Goal: Information Seeking & Learning: Learn about a topic

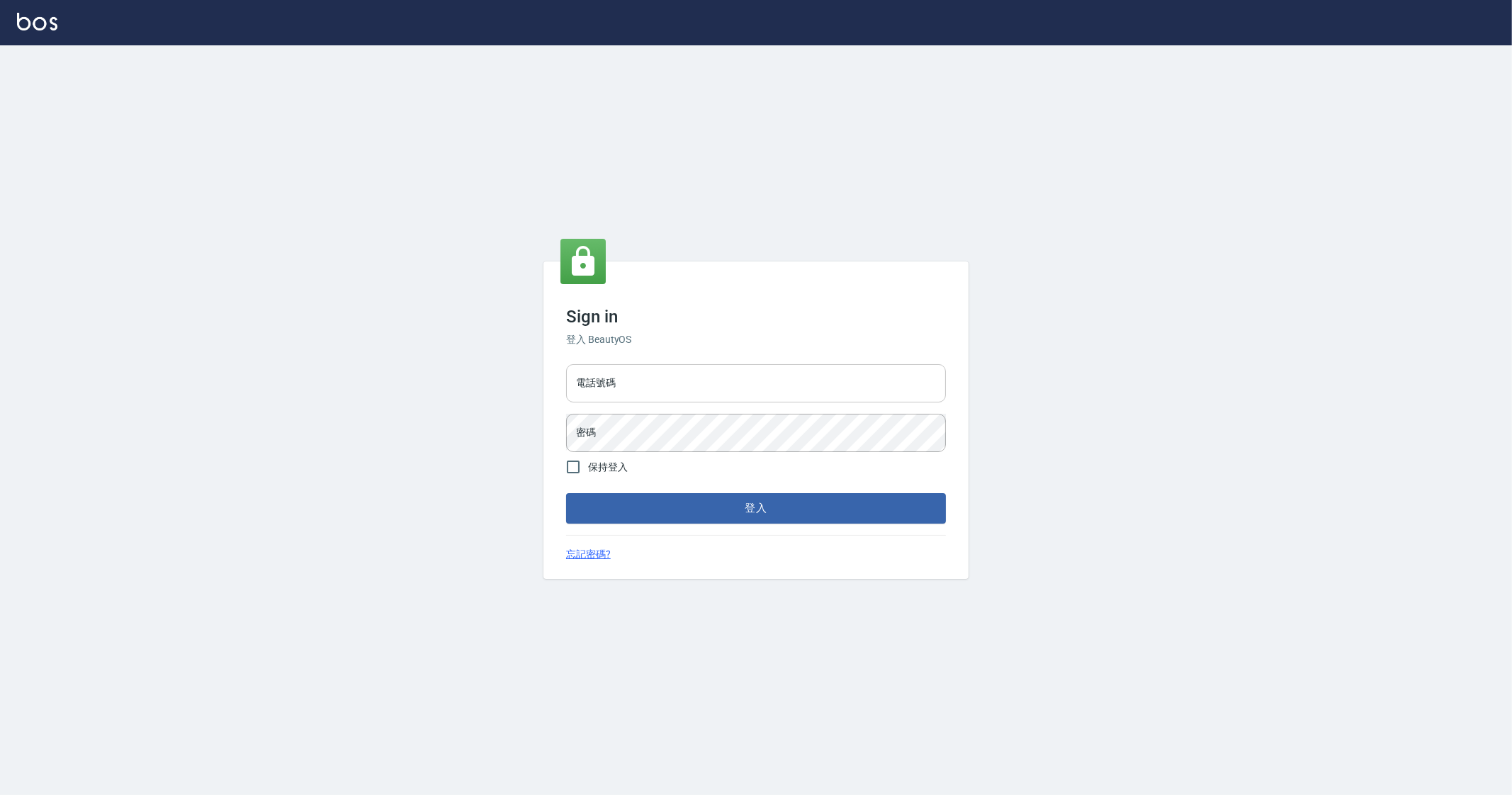
click at [628, 390] on input "電話號碼" at bounding box center [756, 383] width 380 height 38
type input "0912345"
click at [566, 493] on button "登入" at bounding box center [756, 508] width 380 height 30
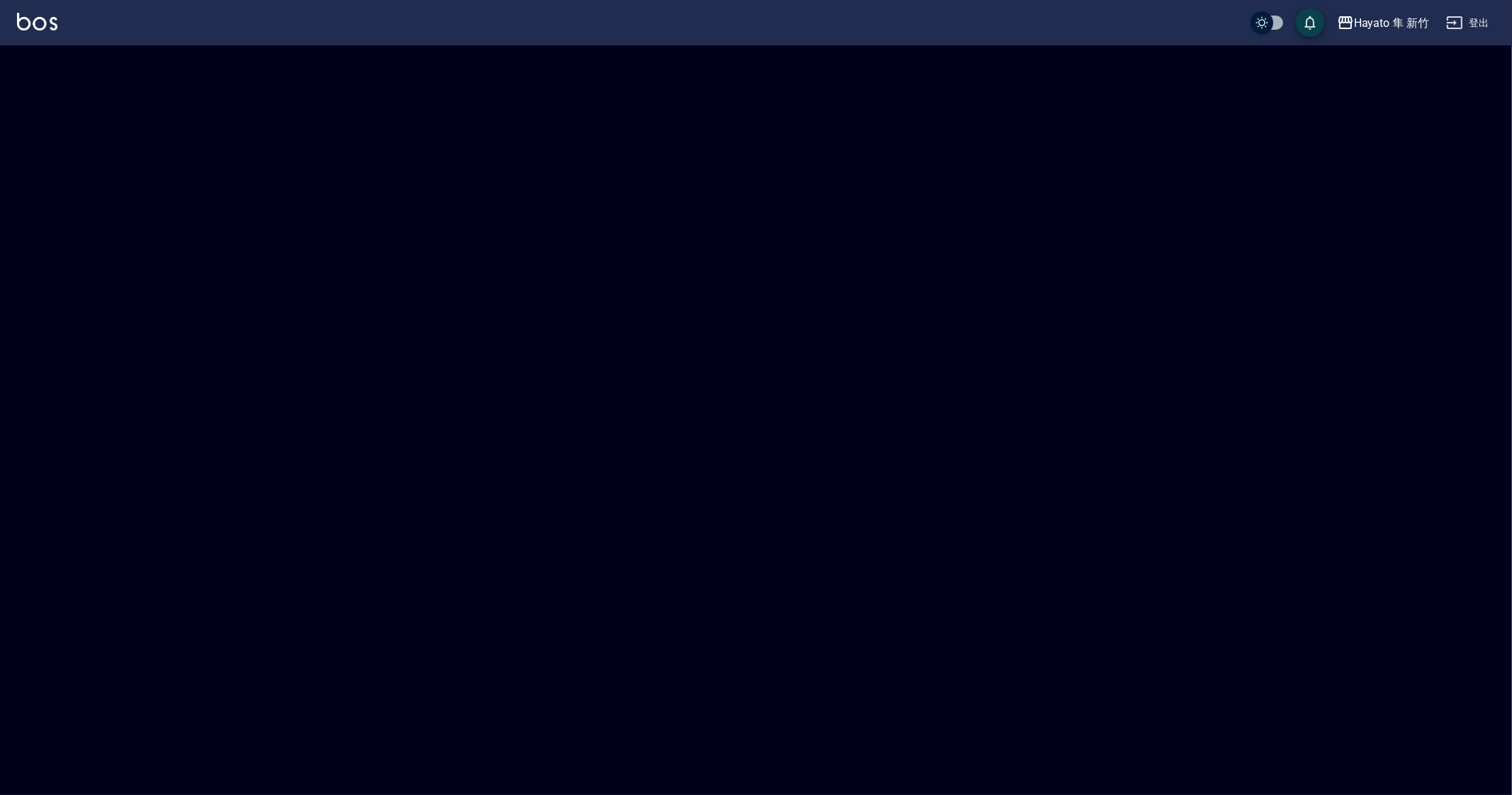
checkbox input "true"
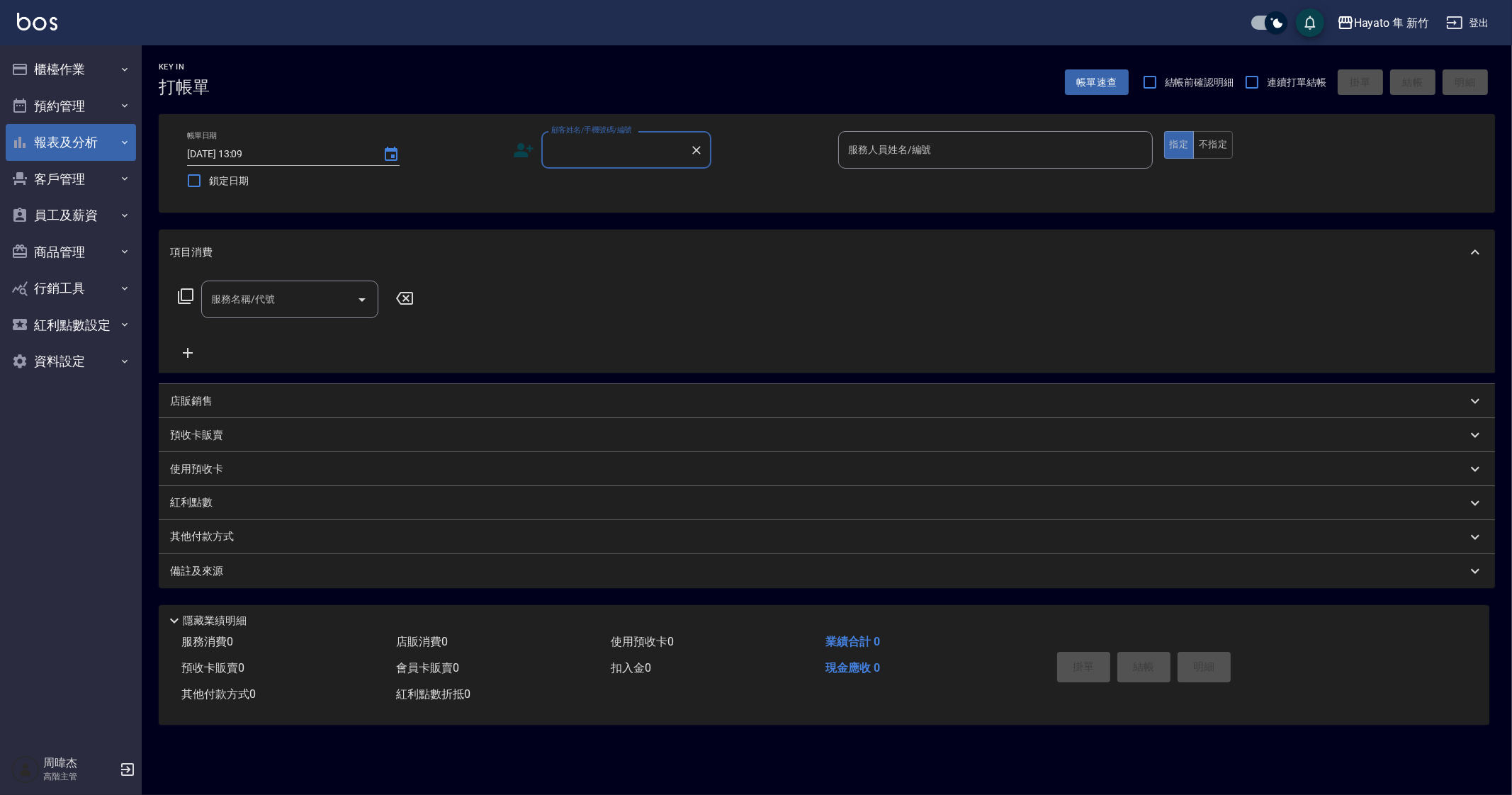
click at [71, 136] on button "報表及分析" at bounding box center [71, 142] width 130 height 37
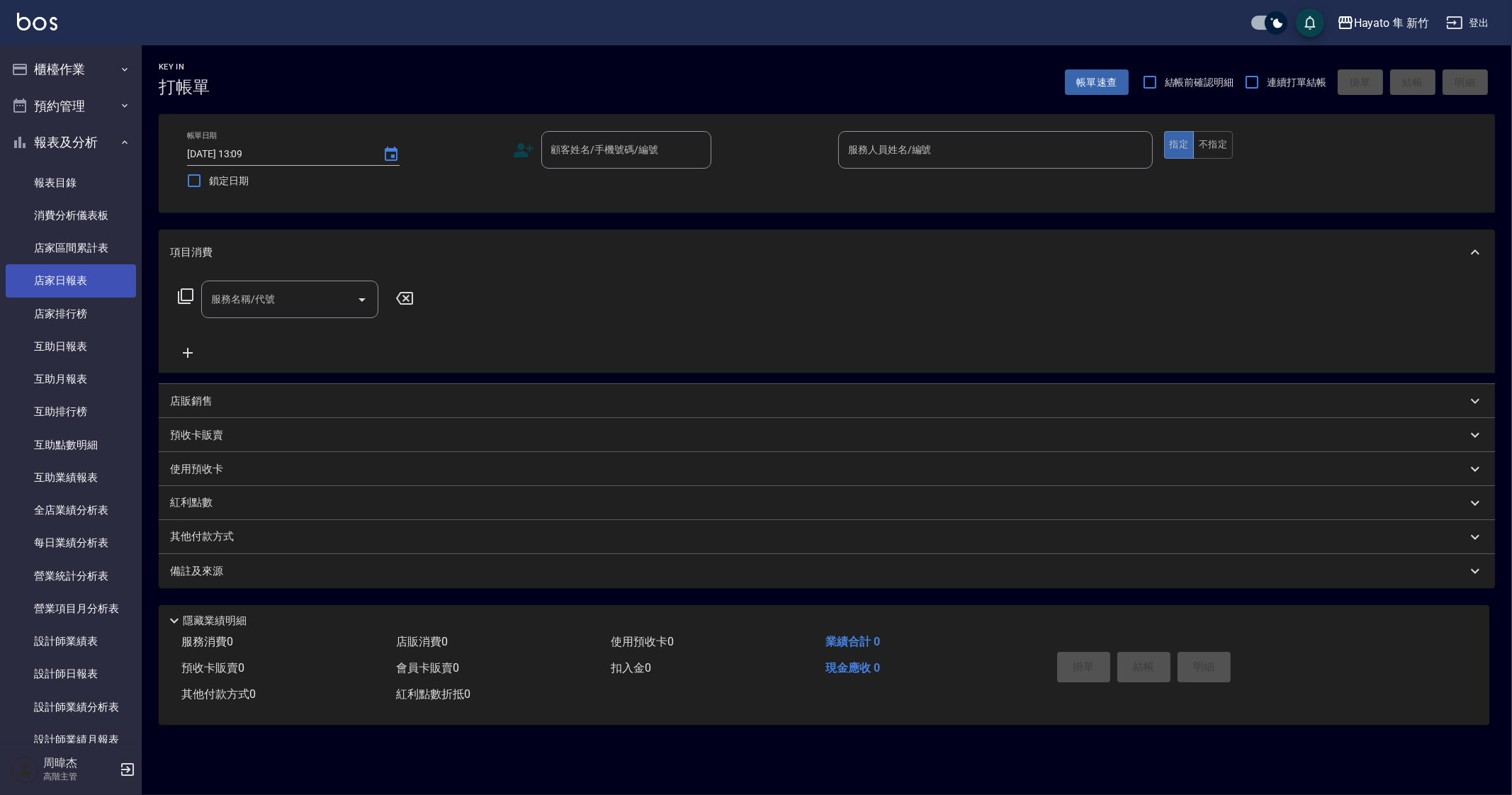
click at [92, 291] on link "店家日報表" at bounding box center [71, 280] width 130 height 33
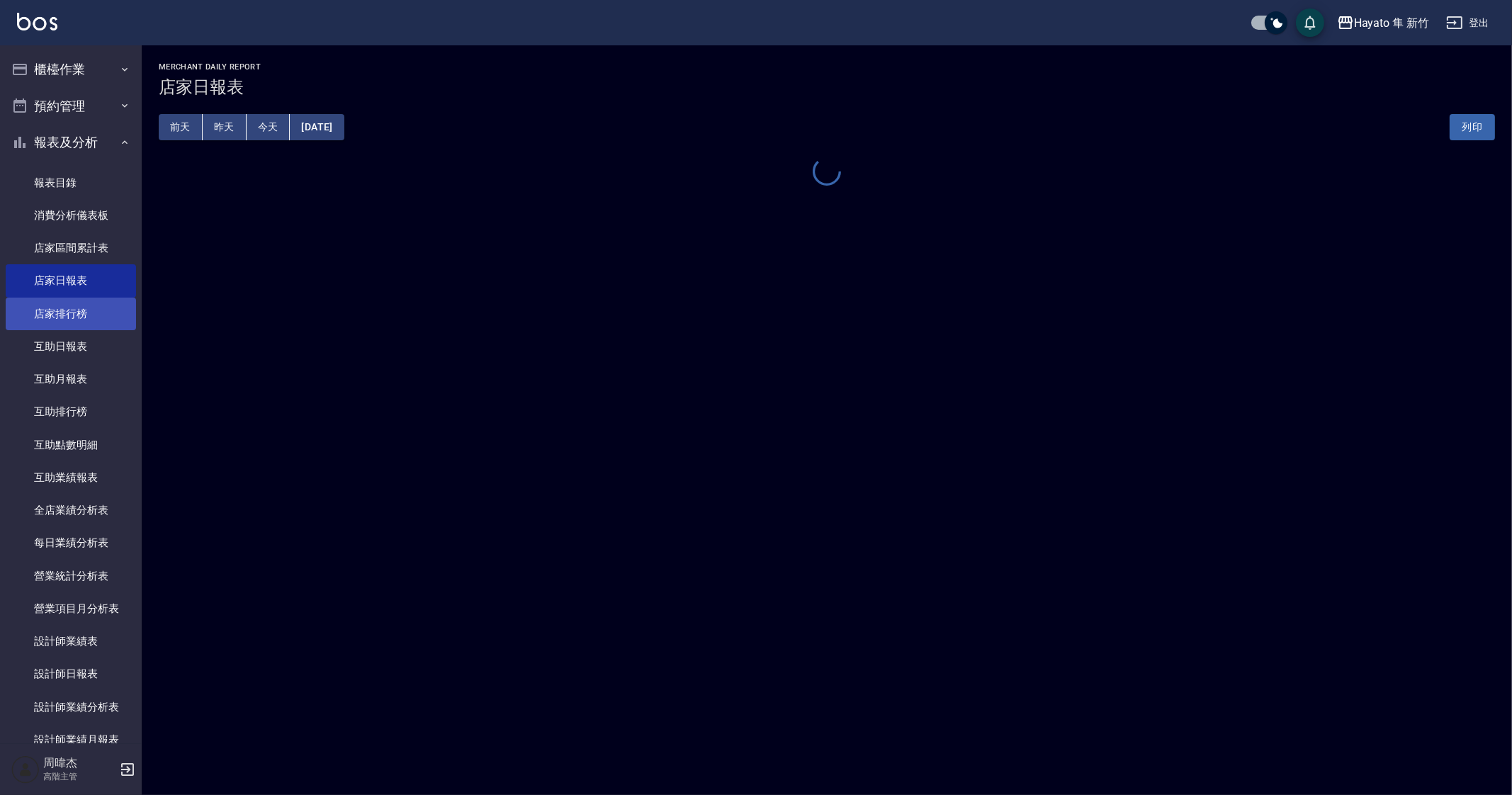
click at [94, 306] on link "店家排行榜" at bounding box center [71, 313] width 130 height 33
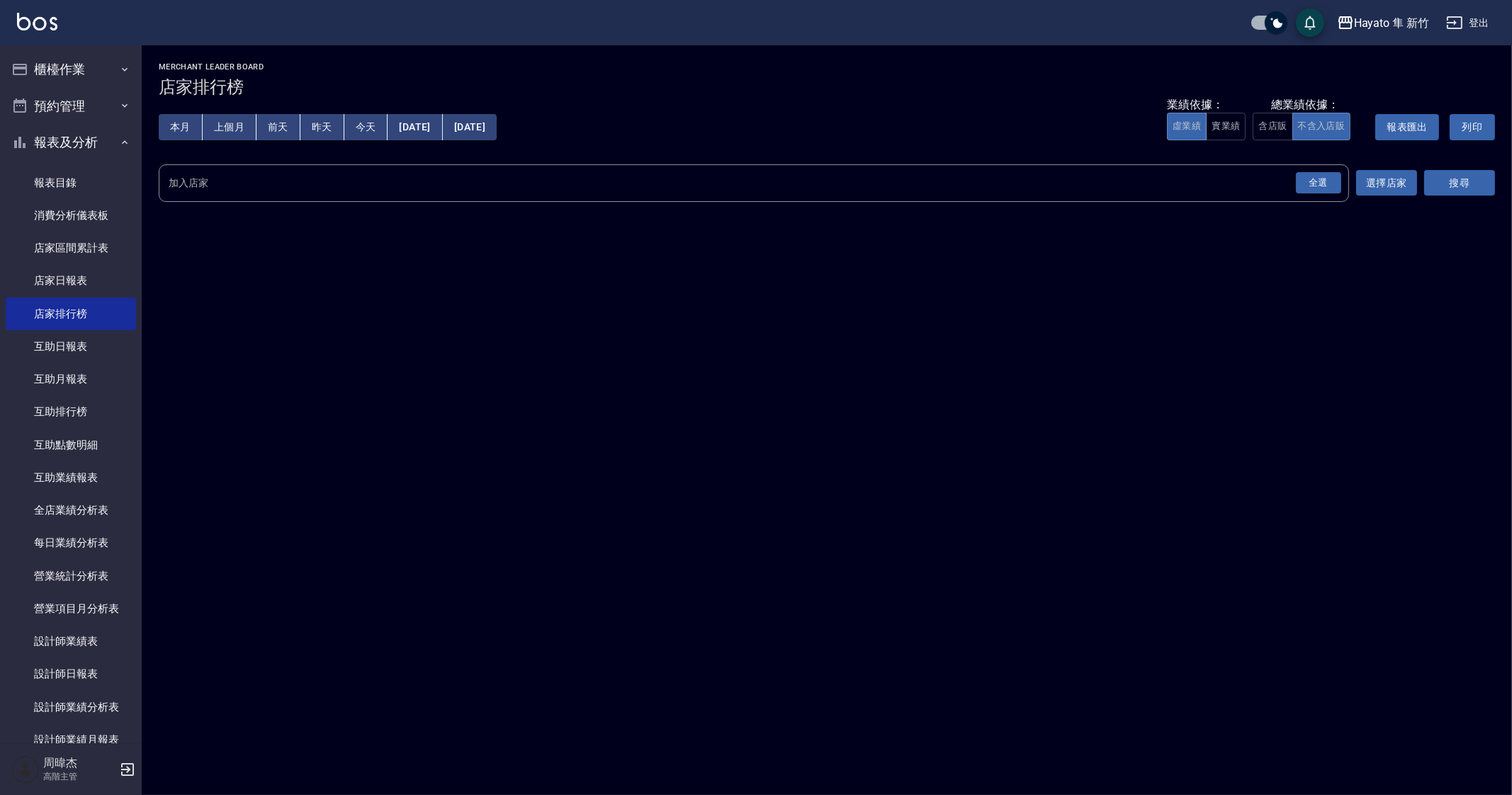
click at [1323, 174] on div "全選" at bounding box center [1319, 183] width 46 height 22
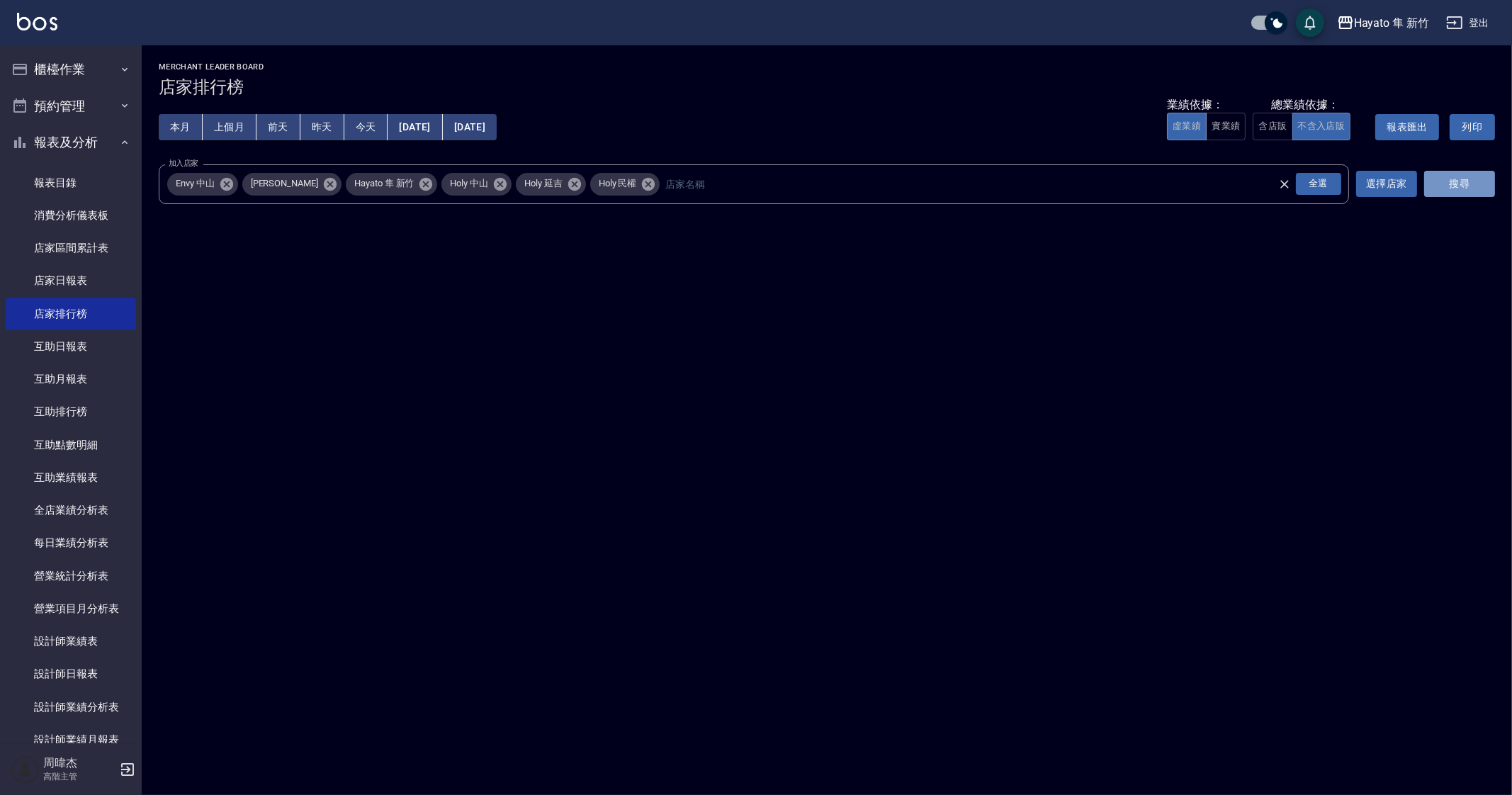
click at [1436, 183] on button "搜尋" at bounding box center [1460, 184] width 71 height 26
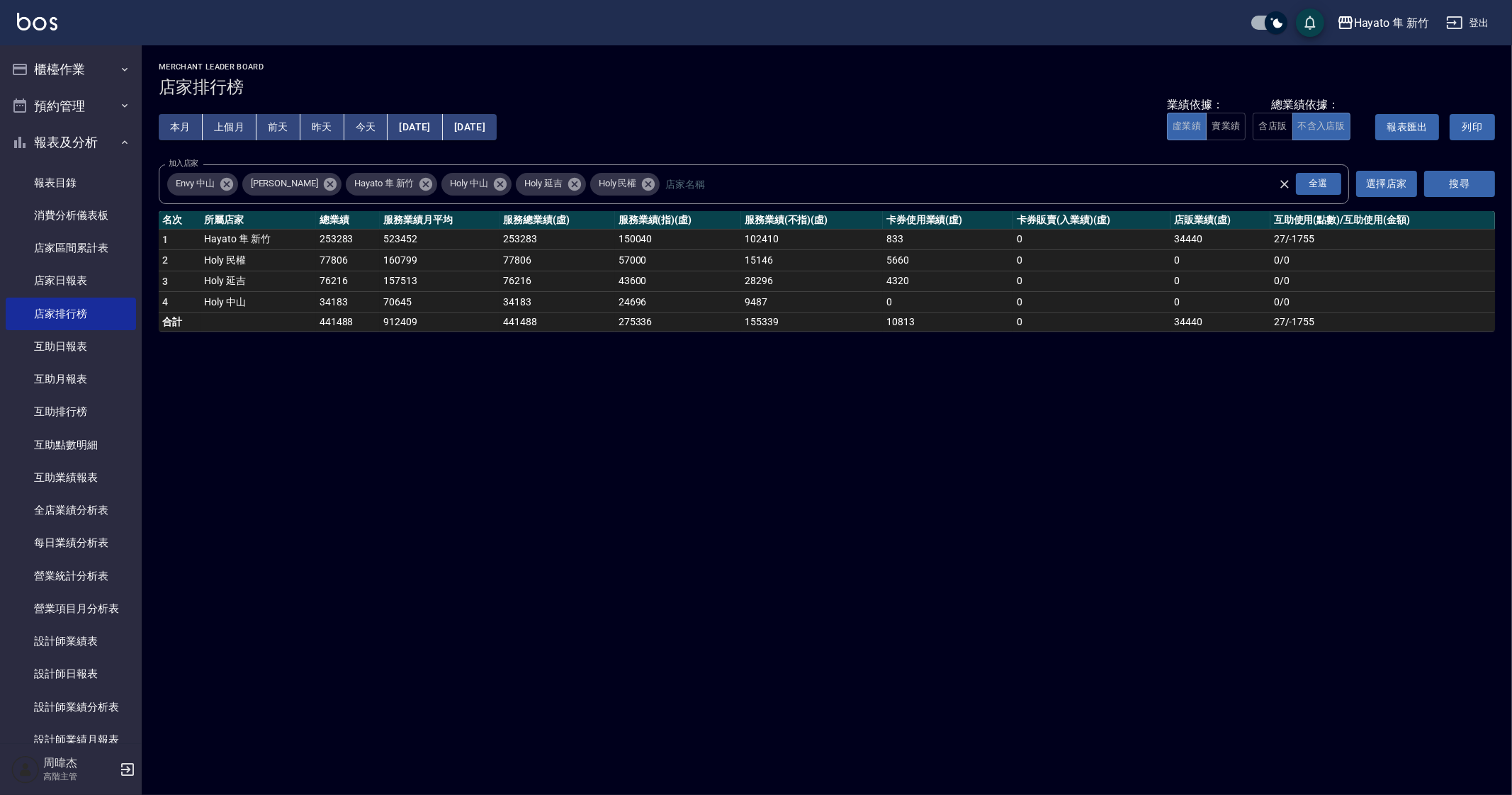
click at [754, 563] on div "Hayato 隼 新竹 [DATE] - [DATE] 店家排行榜 列印時間： [DATE][PHONE_NUMBER]:09 Merchant Leader…" at bounding box center [756, 398] width 1512 height 795
click at [917, 721] on div "Hayato 隼 新竹 [DATE] - [DATE] 店家排行榜 列印時間： [DATE][PHONE_NUMBER]:09 Merchant Leader…" at bounding box center [756, 398] width 1512 height 795
click at [1371, 23] on div "Hayato 隼 新竹" at bounding box center [1391, 22] width 75 height 18
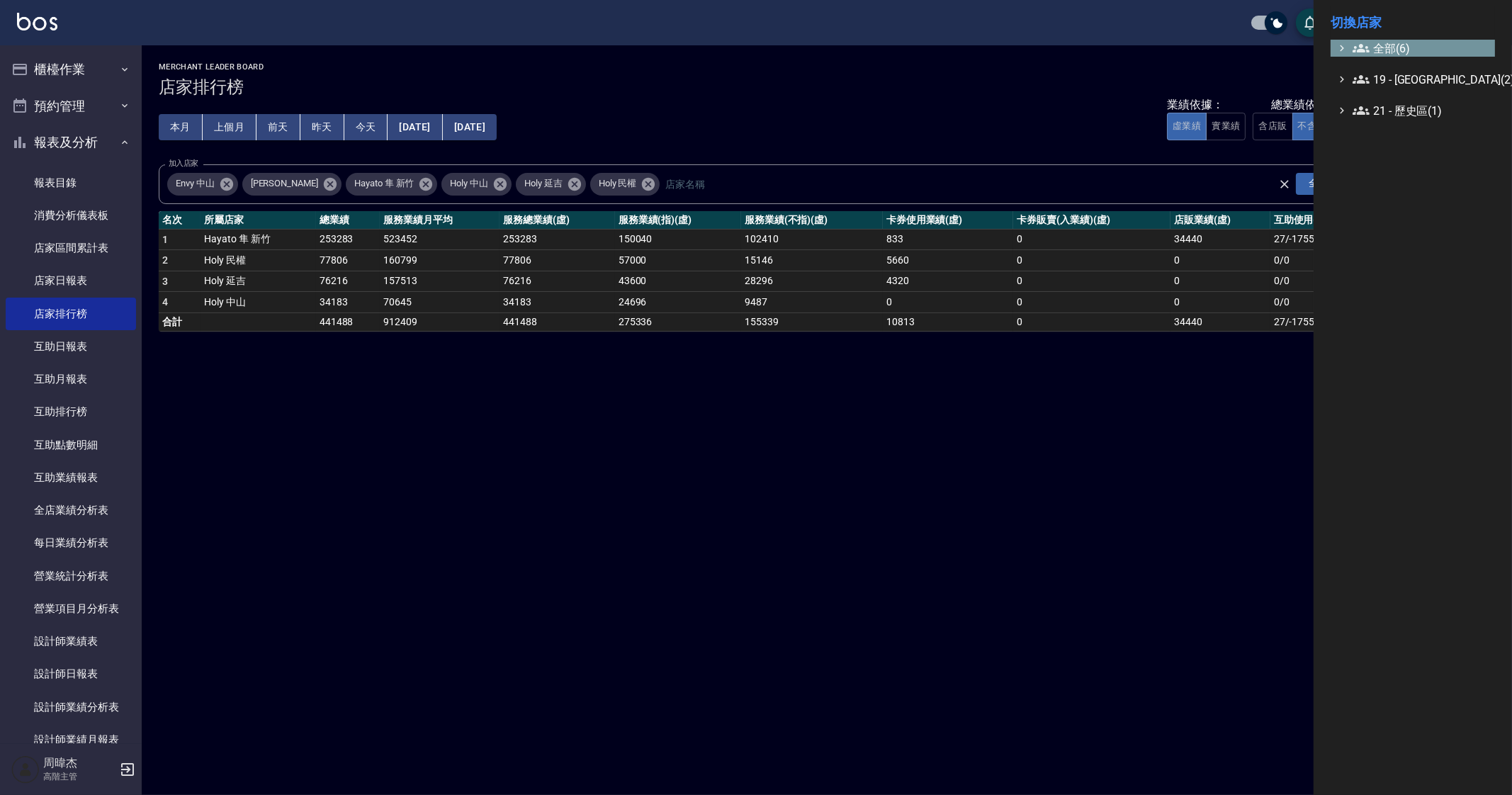
click at [1379, 46] on span "全部(6)" at bounding box center [1421, 48] width 137 height 17
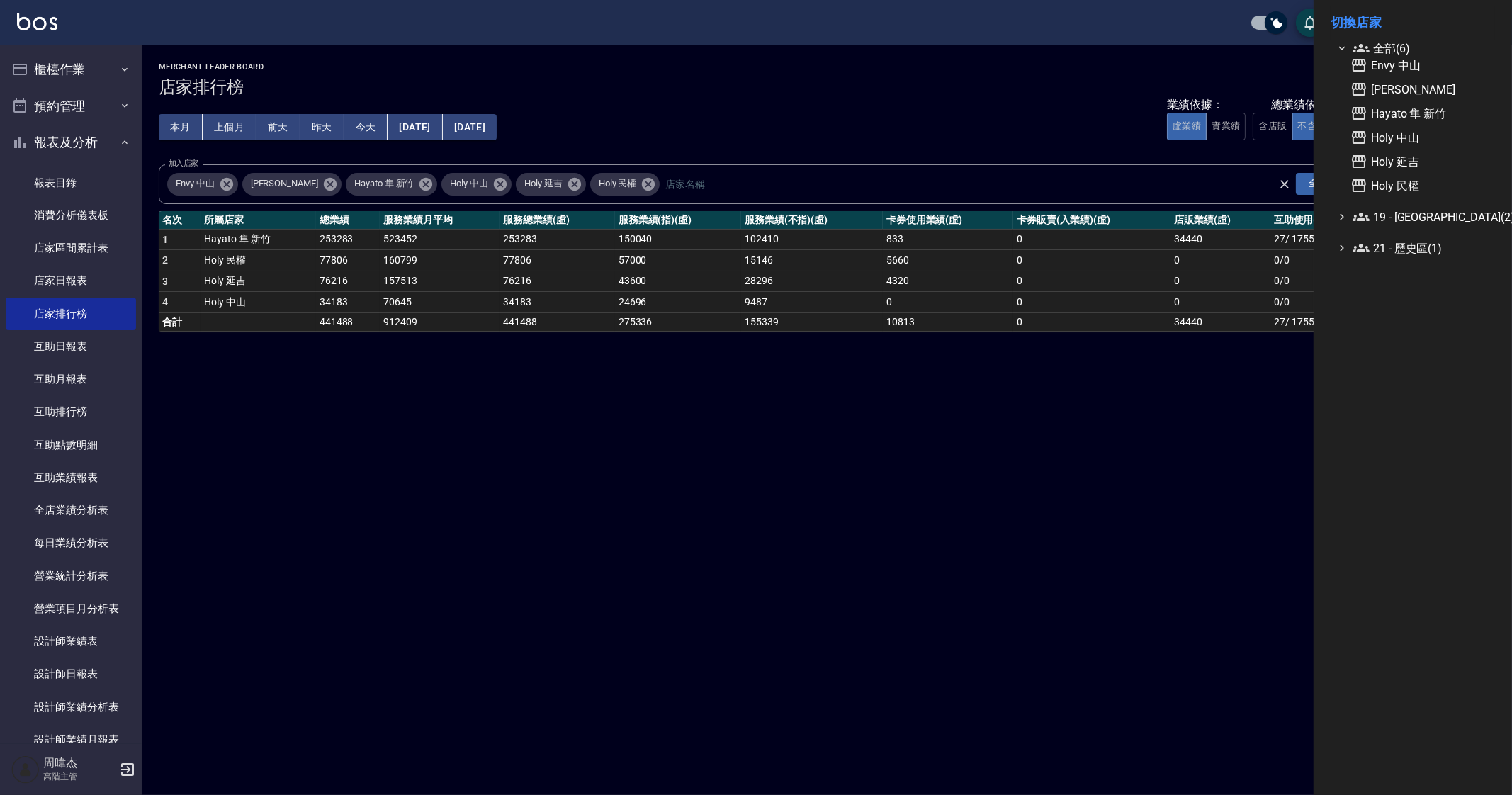
click at [1386, 236] on ul "全部(6) Envy 中山 Hayato 隼 Hayato 隼 新竹 Holy 中山 Holy 延吉 Holy 民權 19 - [GEOGRAPHIC_DAT…" at bounding box center [1413, 148] width 164 height 216
click at [1393, 252] on span "21 - 歷史區(1)" at bounding box center [1421, 248] width 137 height 17
click at [1400, 209] on span "19 - [GEOGRAPHIC_DATA](2)" at bounding box center [1421, 216] width 137 height 17
click at [947, 492] on div at bounding box center [756, 398] width 1512 height 795
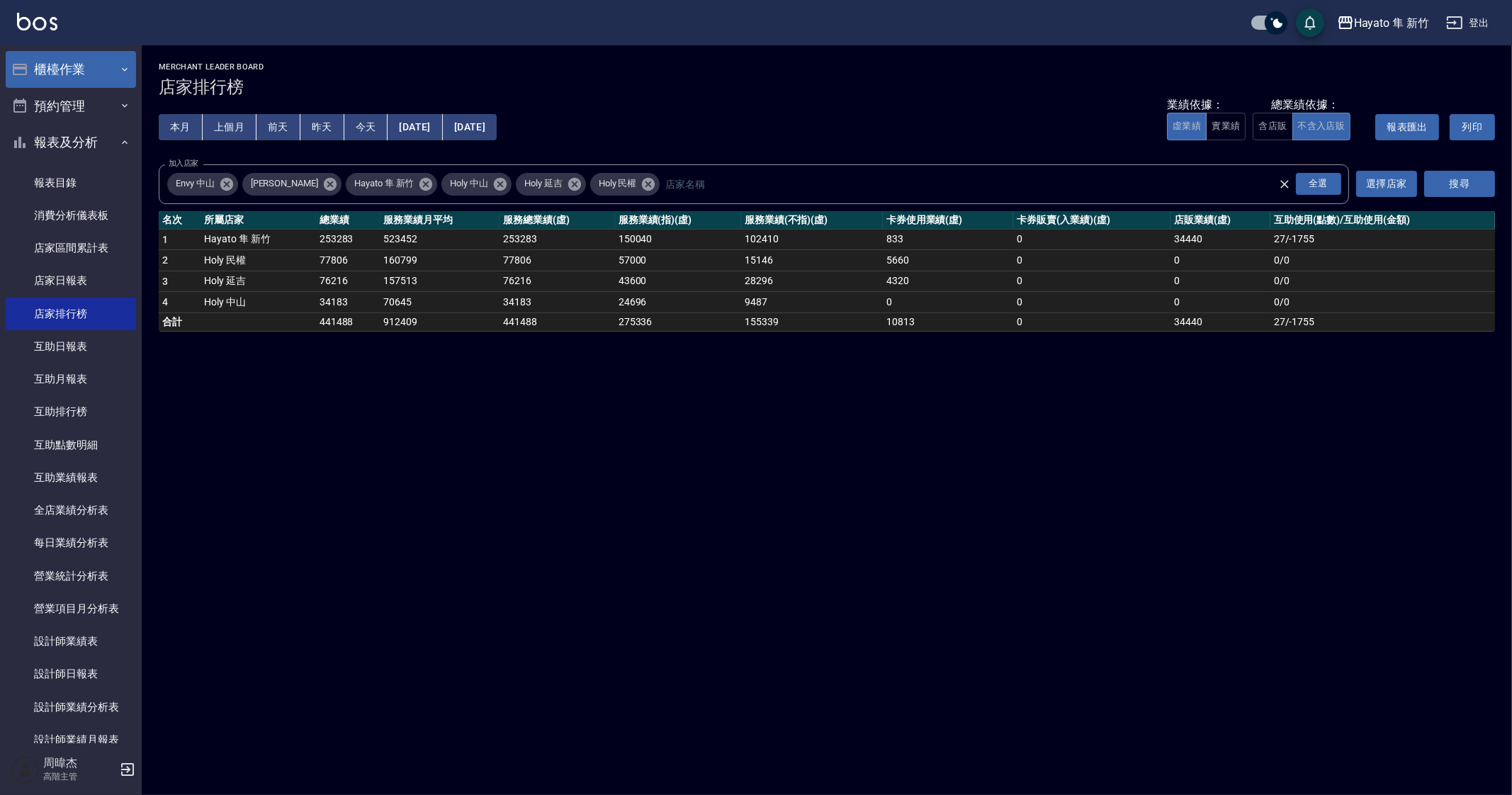
click at [79, 70] on button "櫃檯作業" at bounding box center [71, 70] width 130 height 37
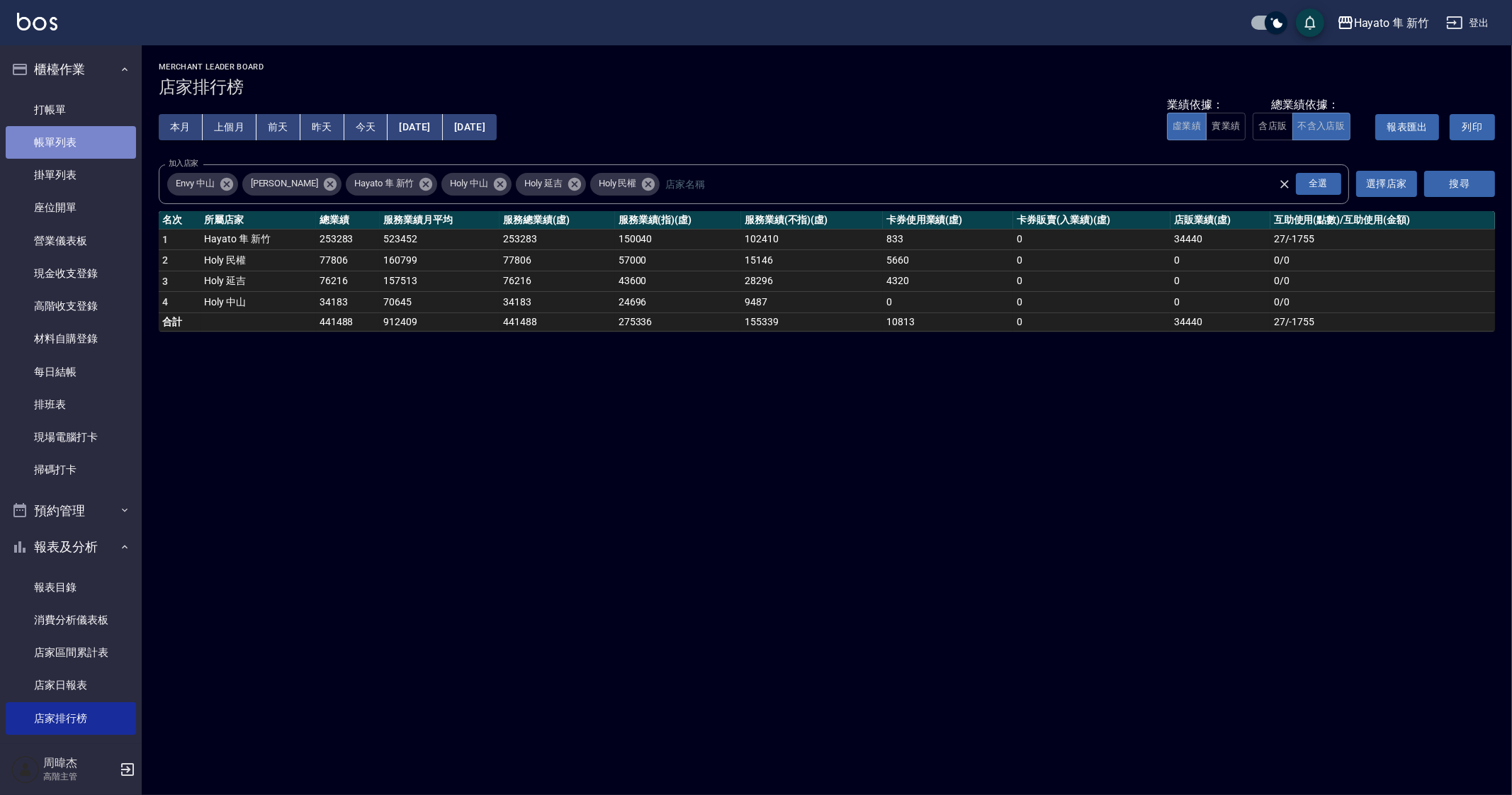
click at [105, 137] on link "帳單列表" at bounding box center [71, 142] width 130 height 33
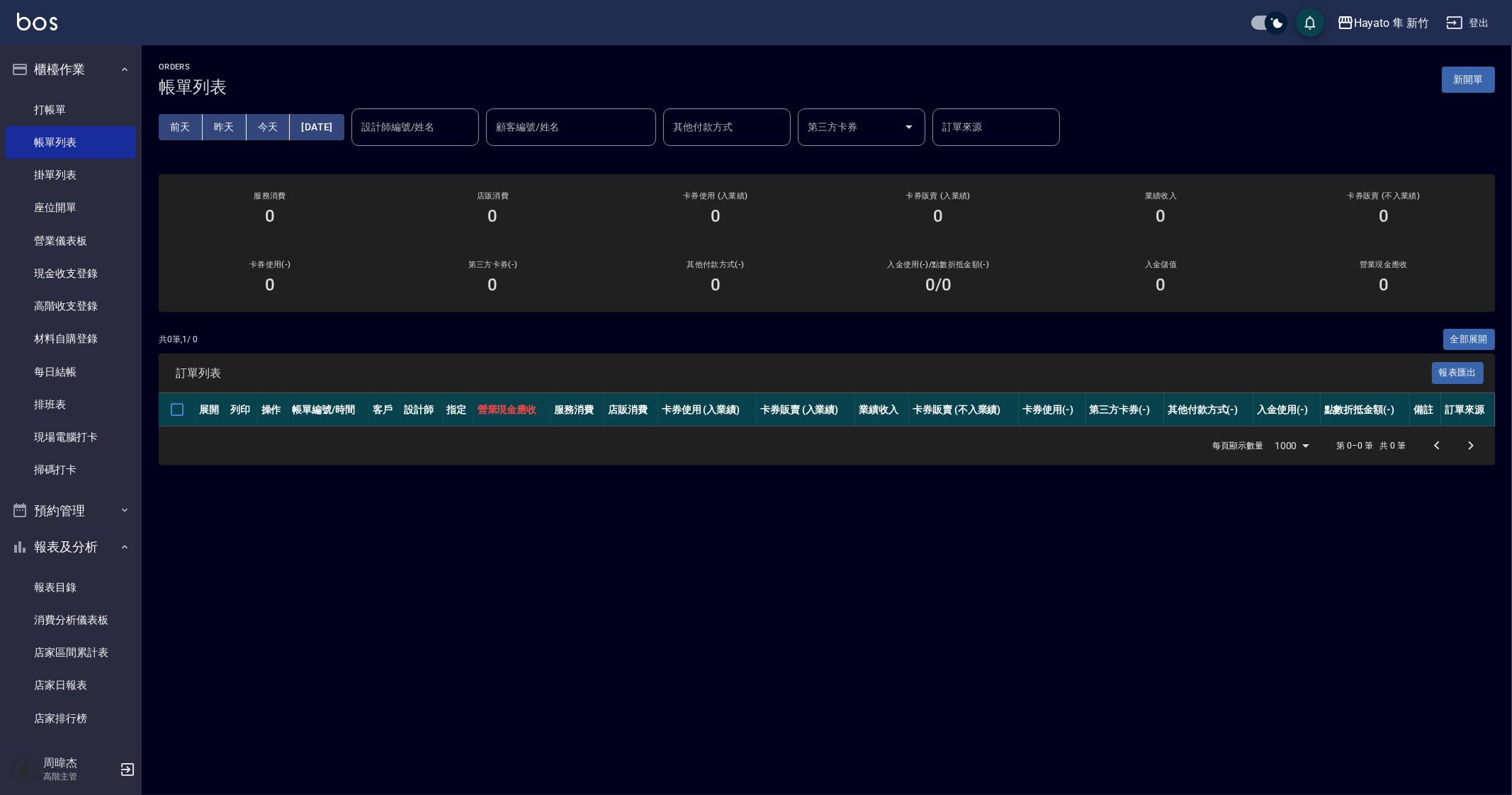
click at [843, 600] on div "ORDERS 帳單列表 新開單 [DATE] [DATE] [DATE] [DATE] 設計師編號/姓名 設計師編號/姓名 顧客編號/姓名 顧客編號/姓名 其…" at bounding box center [756, 398] width 1512 height 795
click at [59, 101] on link "打帳單" at bounding box center [71, 110] width 130 height 33
